Goal: Information Seeking & Learning: Understand process/instructions

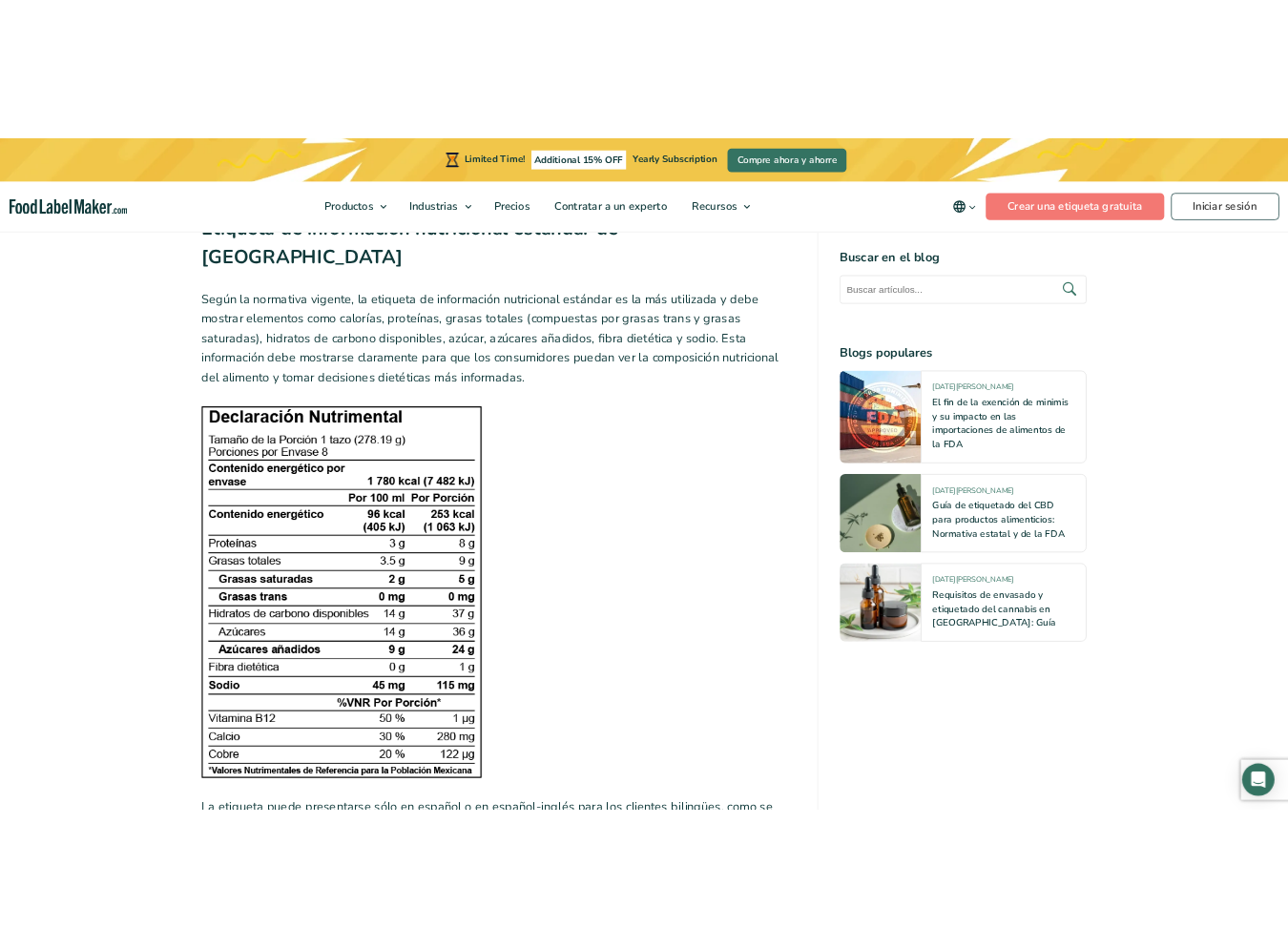
scroll to position [2518, 0]
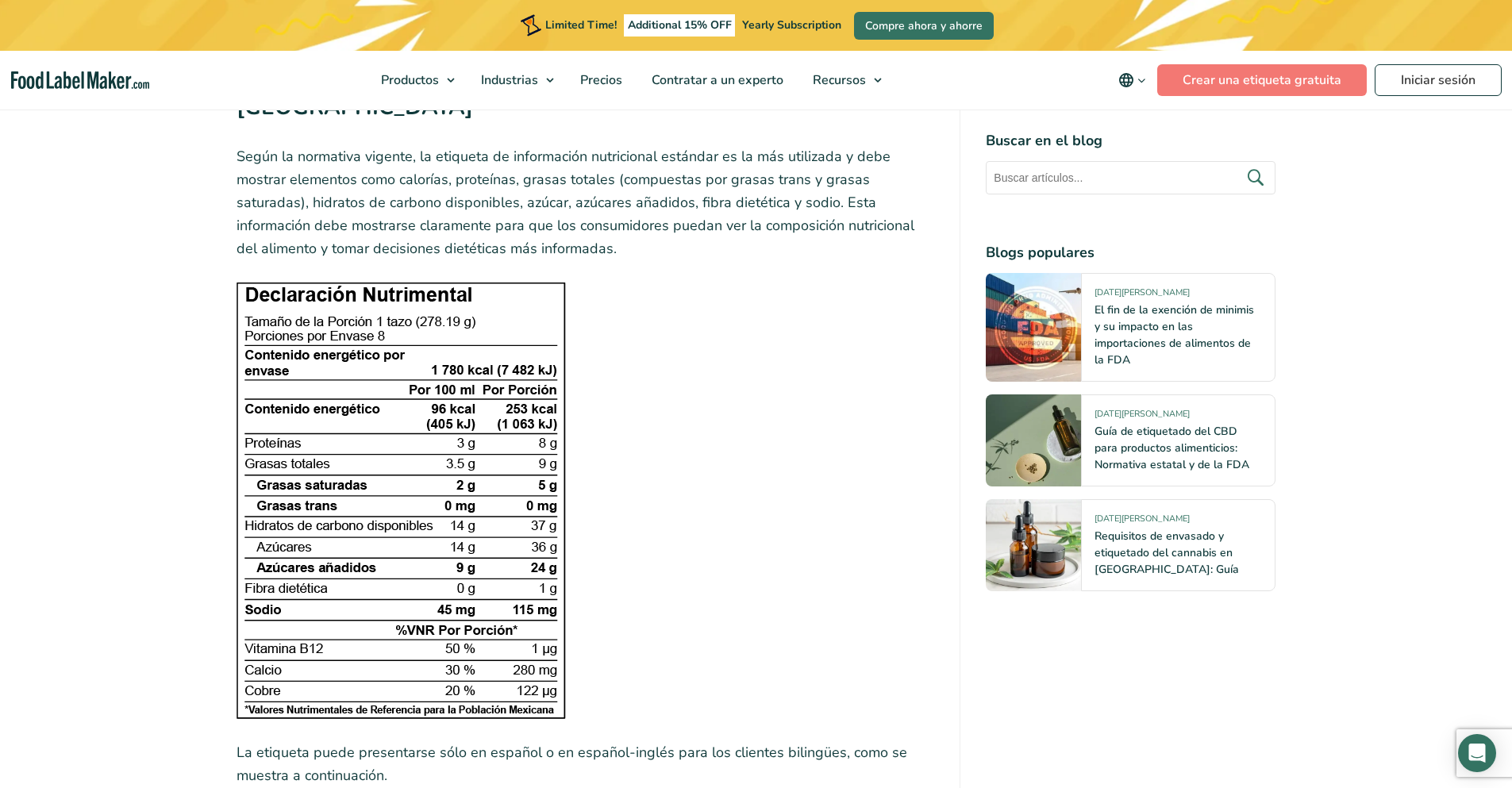
drag, startPoint x: 398, startPoint y: 386, endPoint x: 371, endPoint y: 364, distance: 34.8
click at [371, 364] on img at bounding box center [401, 500] width 330 height 437
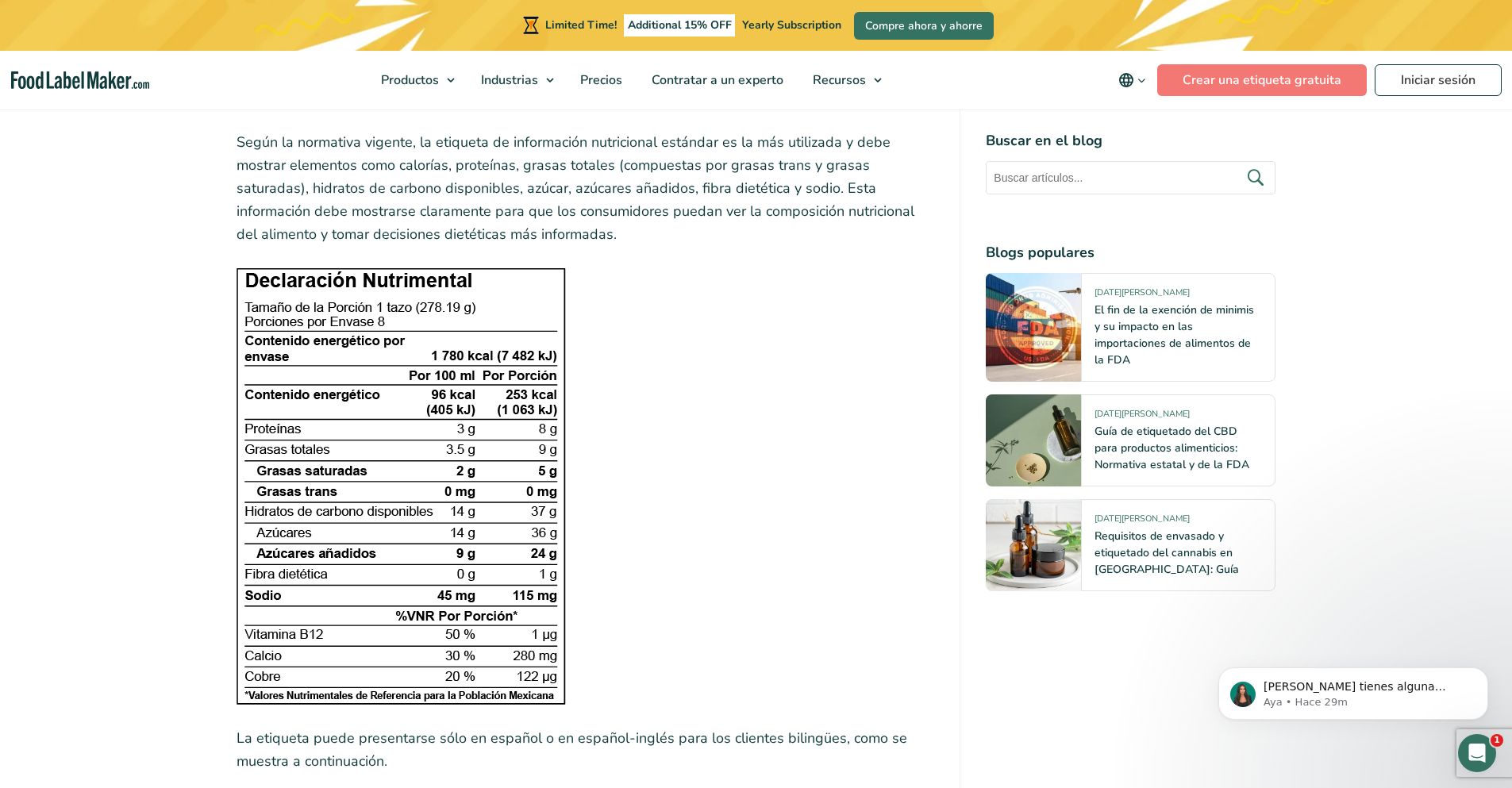
scroll to position [2191, 0]
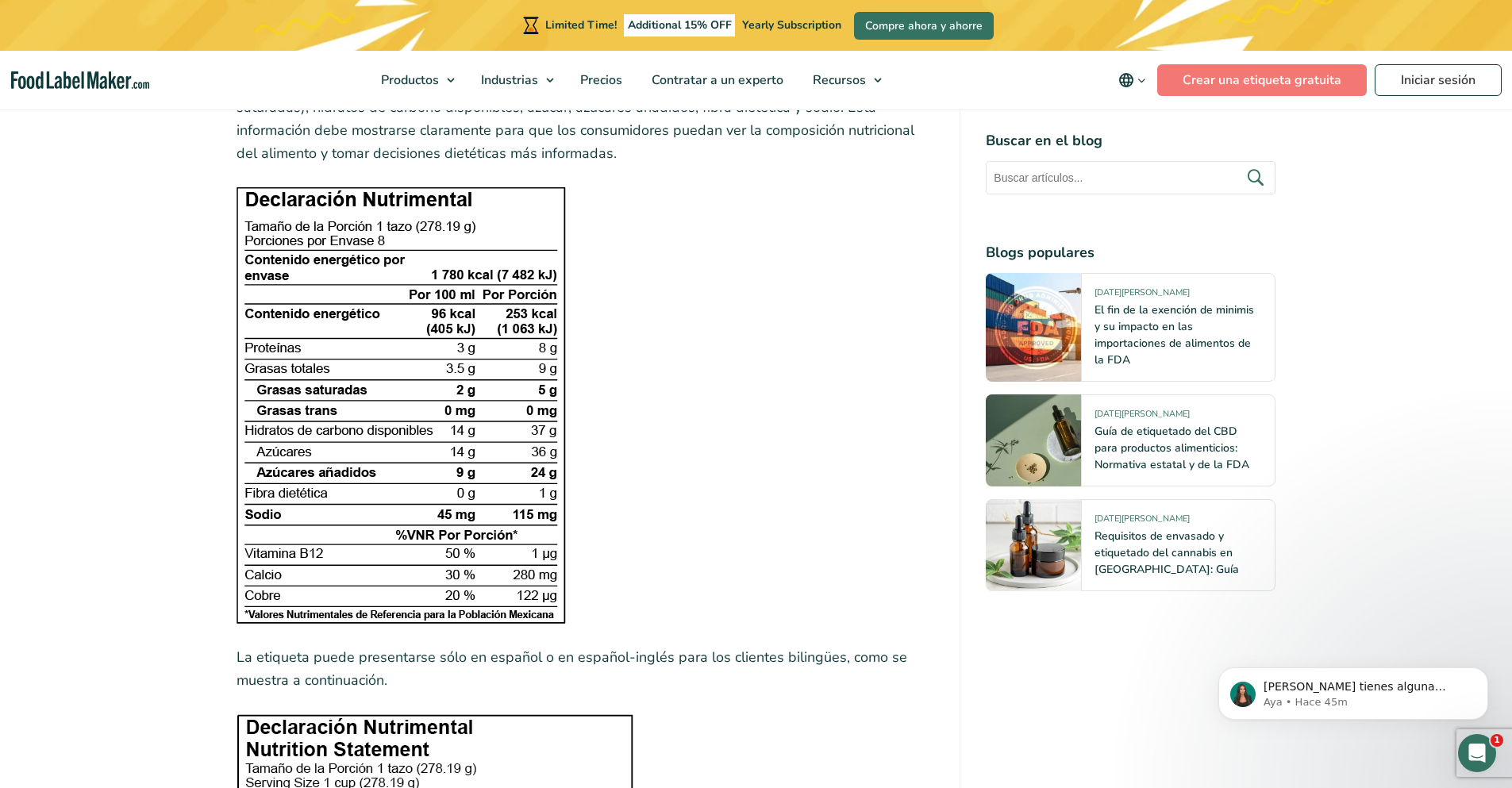
click at [473, 187] on img at bounding box center [401, 405] width 330 height 437
click at [456, 187] on img at bounding box center [401, 405] width 330 height 437
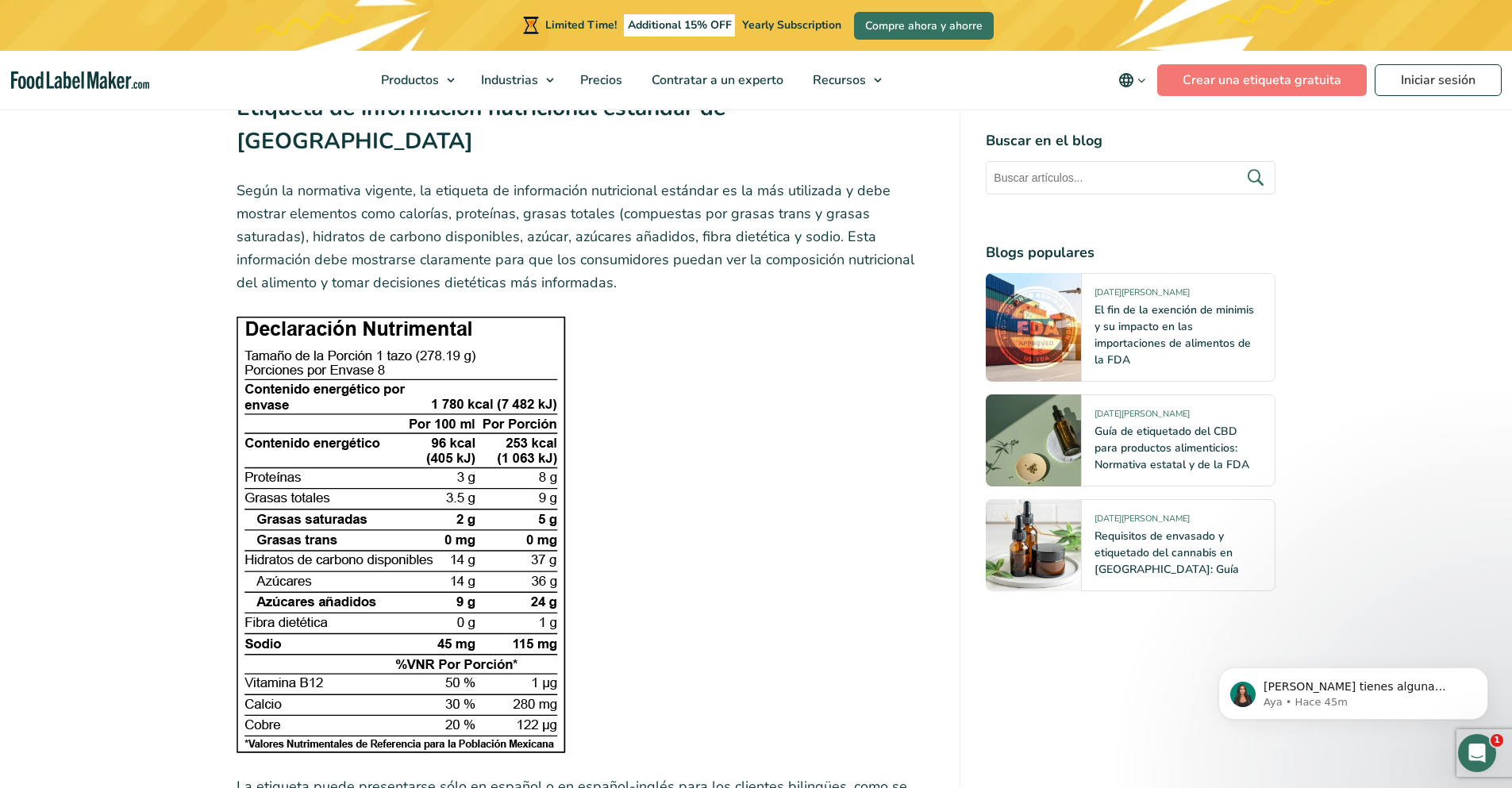
scroll to position [2094, 0]
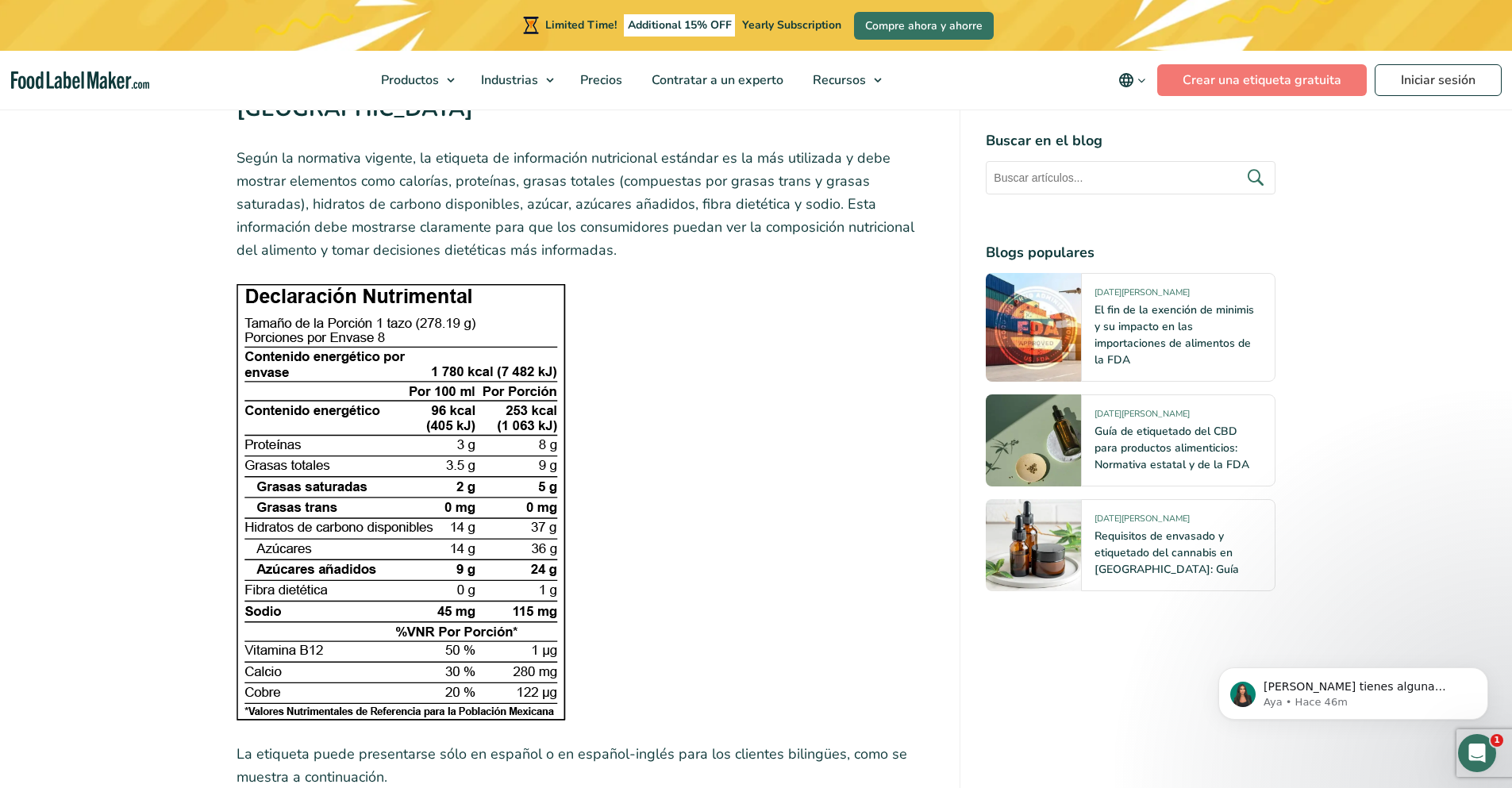
click at [446, 283] on img at bounding box center [401, 502] width 330 height 437
click at [471, 283] on img at bounding box center [401, 502] width 330 height 437
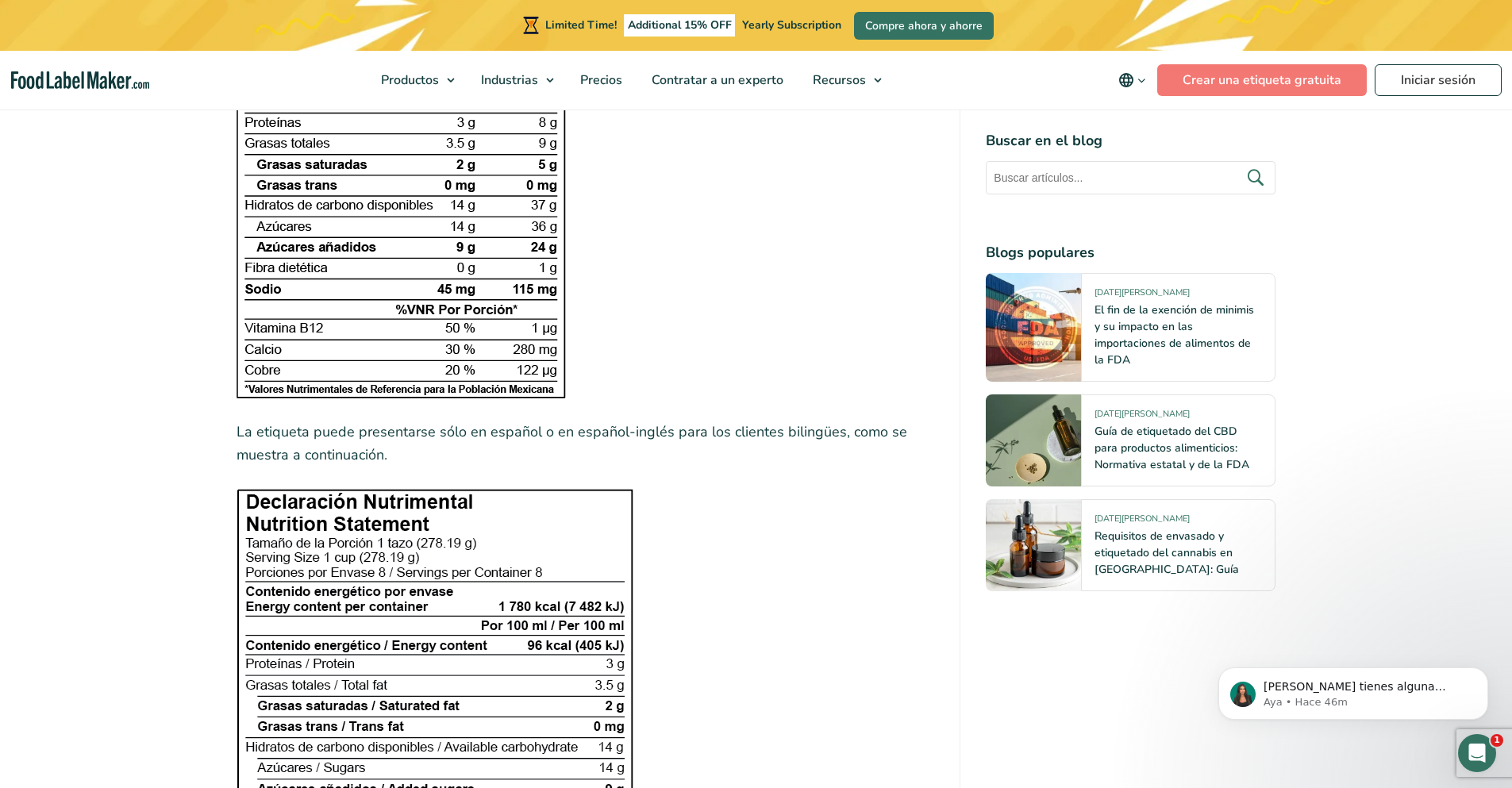
scroll to position [2571, 0]
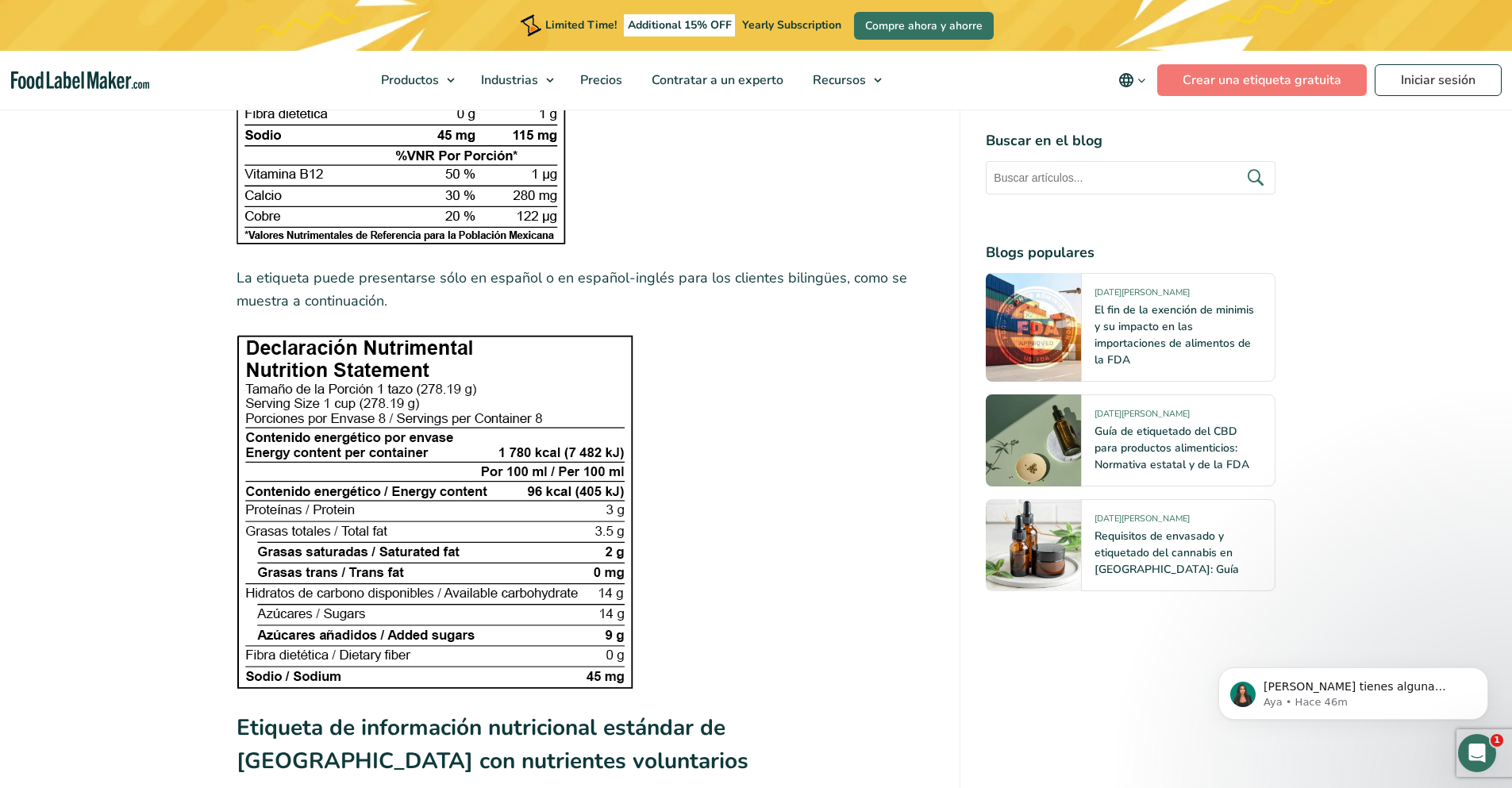
click at [405, 335] on img at bounding box center [435, 512] width 397 height 354
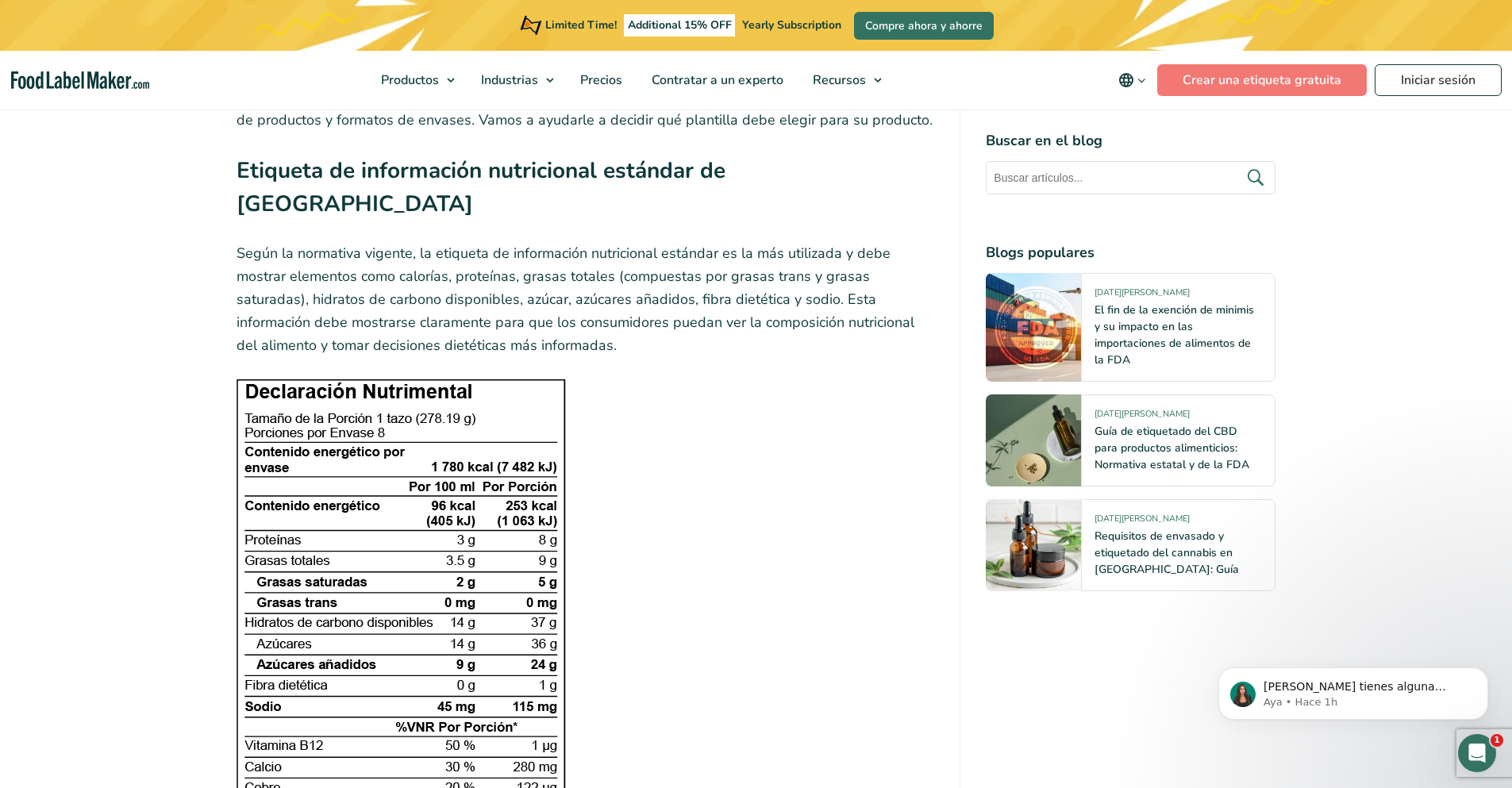
scroll to position [2094, 0]
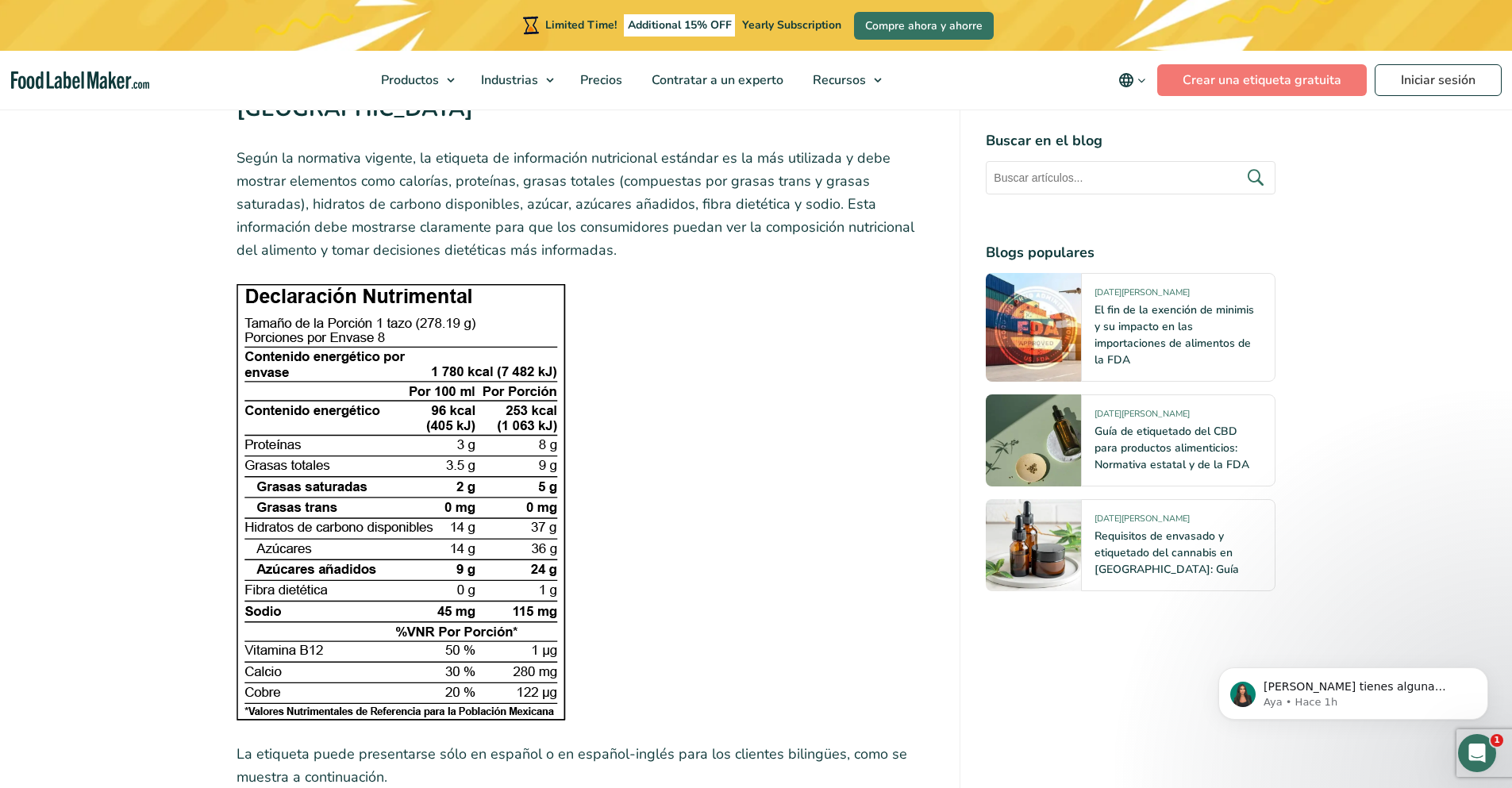
click at [682, 376] on figure at bounding box center [585, 502] width 699 height 437
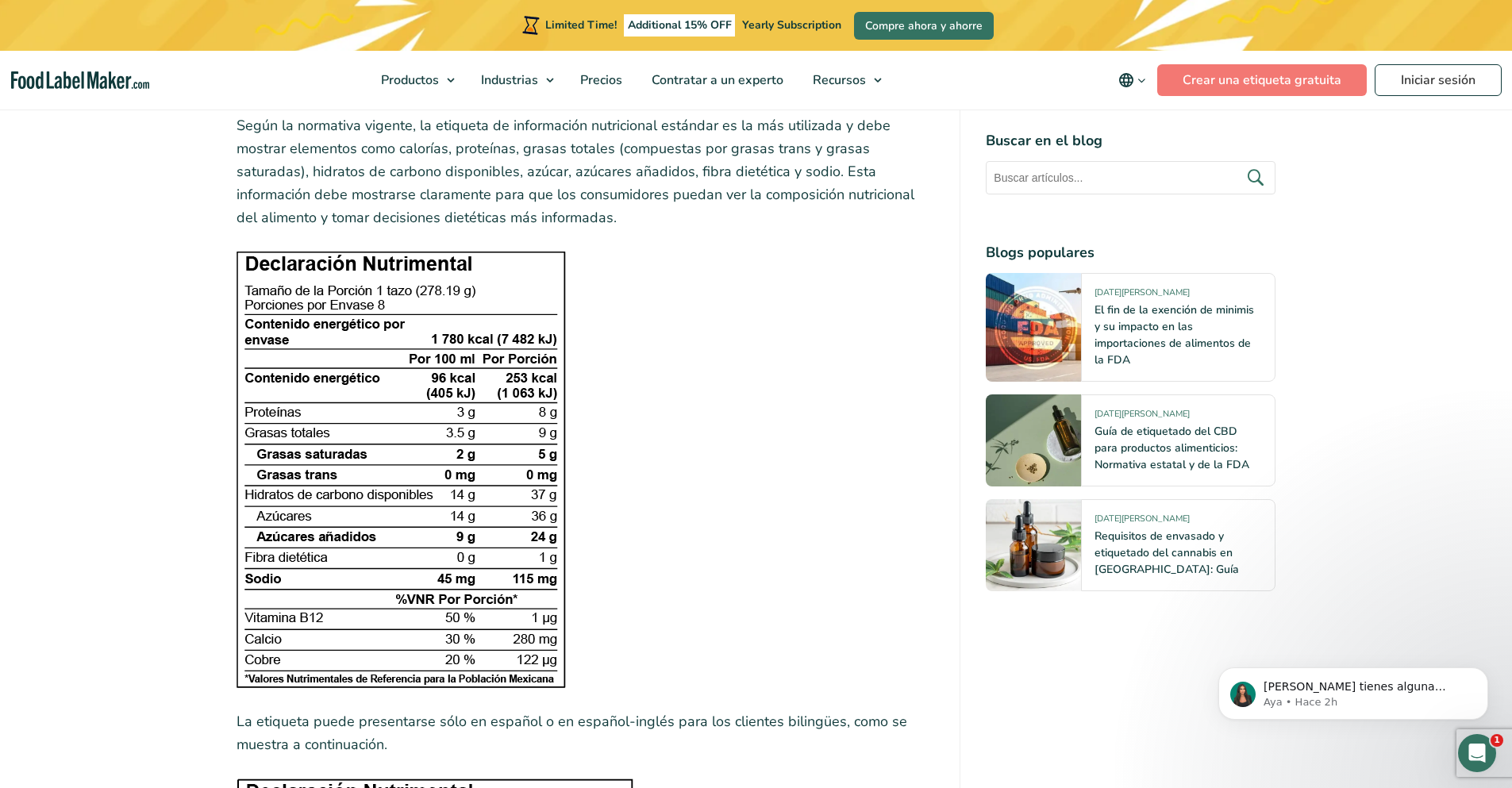
scroll to position [2094, 0]
